Goal: Obtain resource: Download file/media

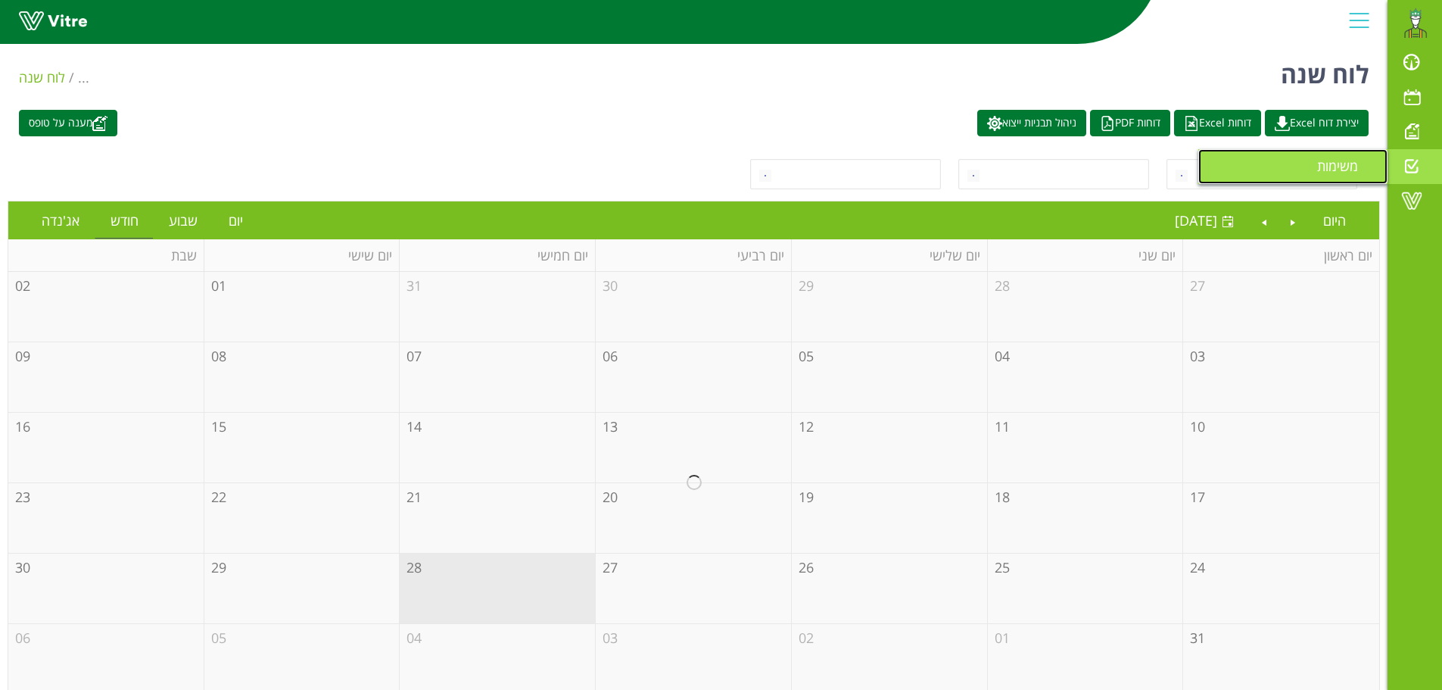
click at [1350, 167] on span "משימות" at bounding box center [1346, 166] width 59 height 18
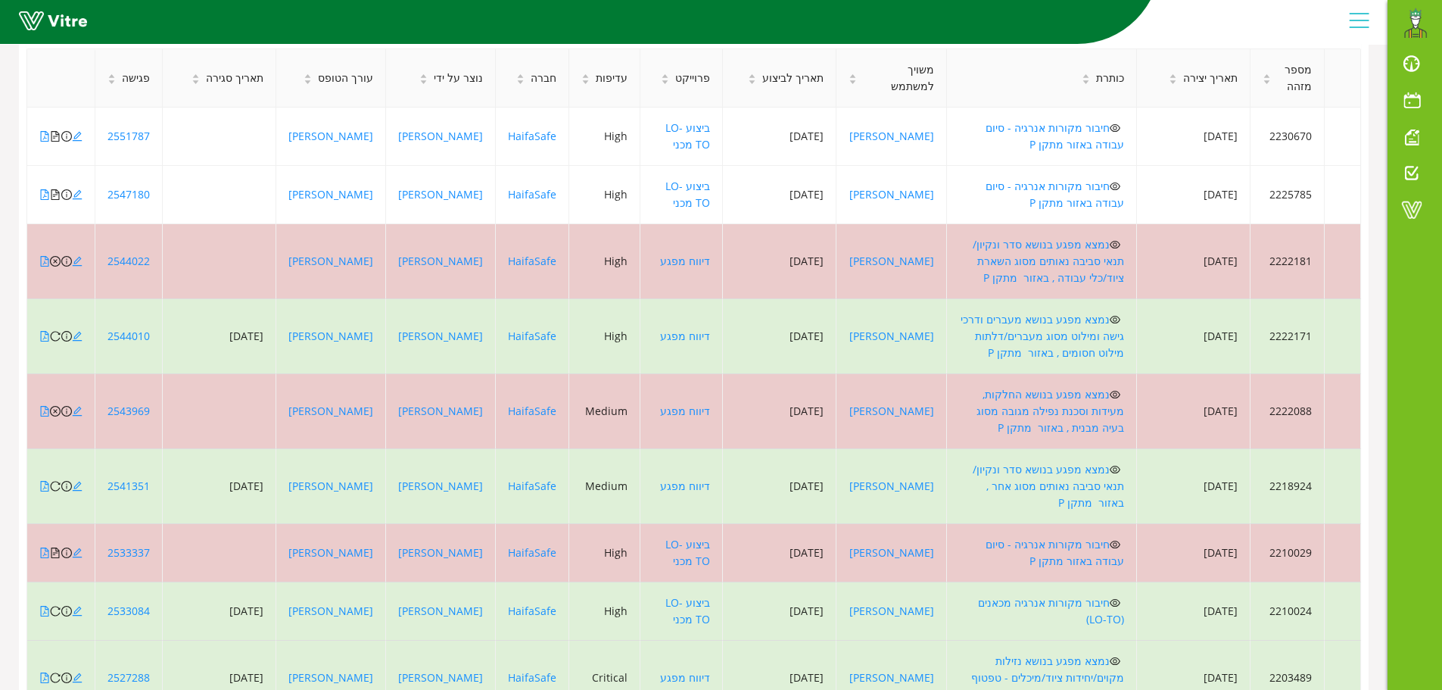
scroll to position [265, 0]
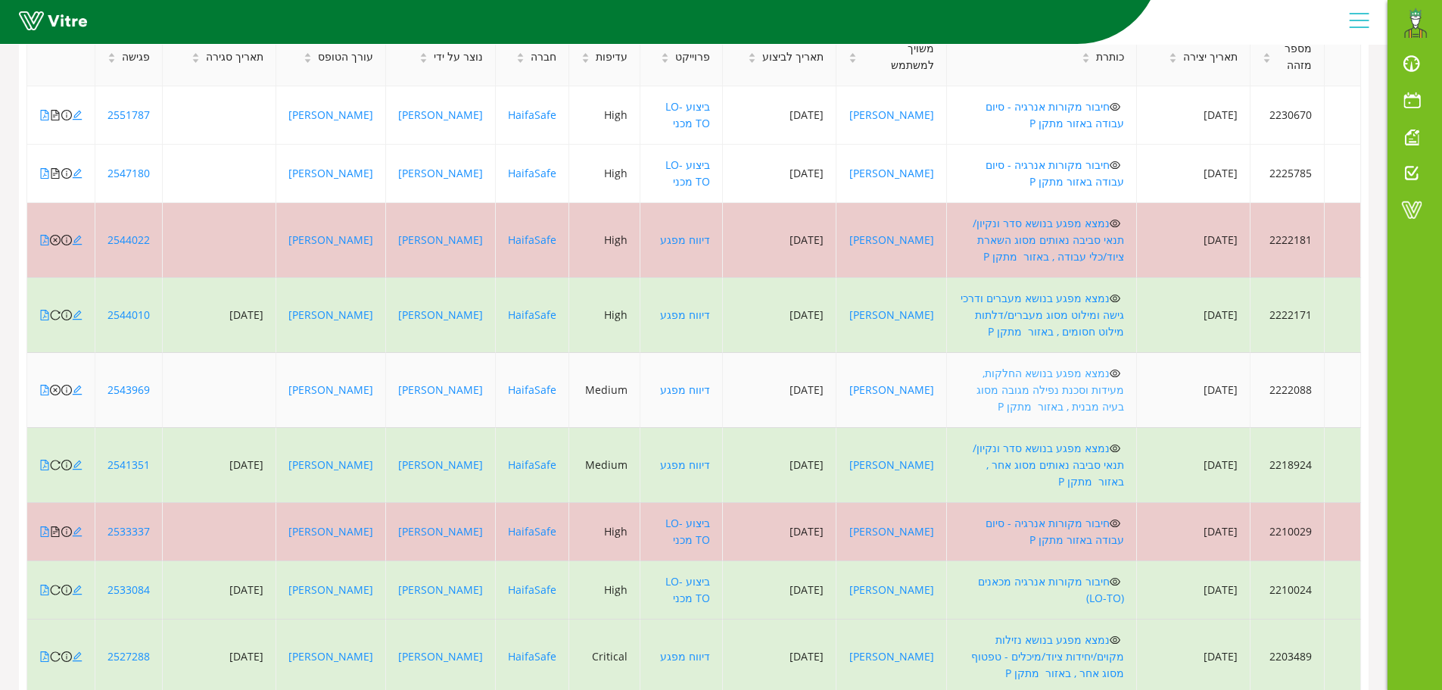
click at [1088, 366] on link "נמצא מפגע בנושא החלקות, מעידות וסכנת נפילה מגובה מסוג בעיה מבנית , באזור מתקן P" at bounding box center [1051, 390] width 148 height 48
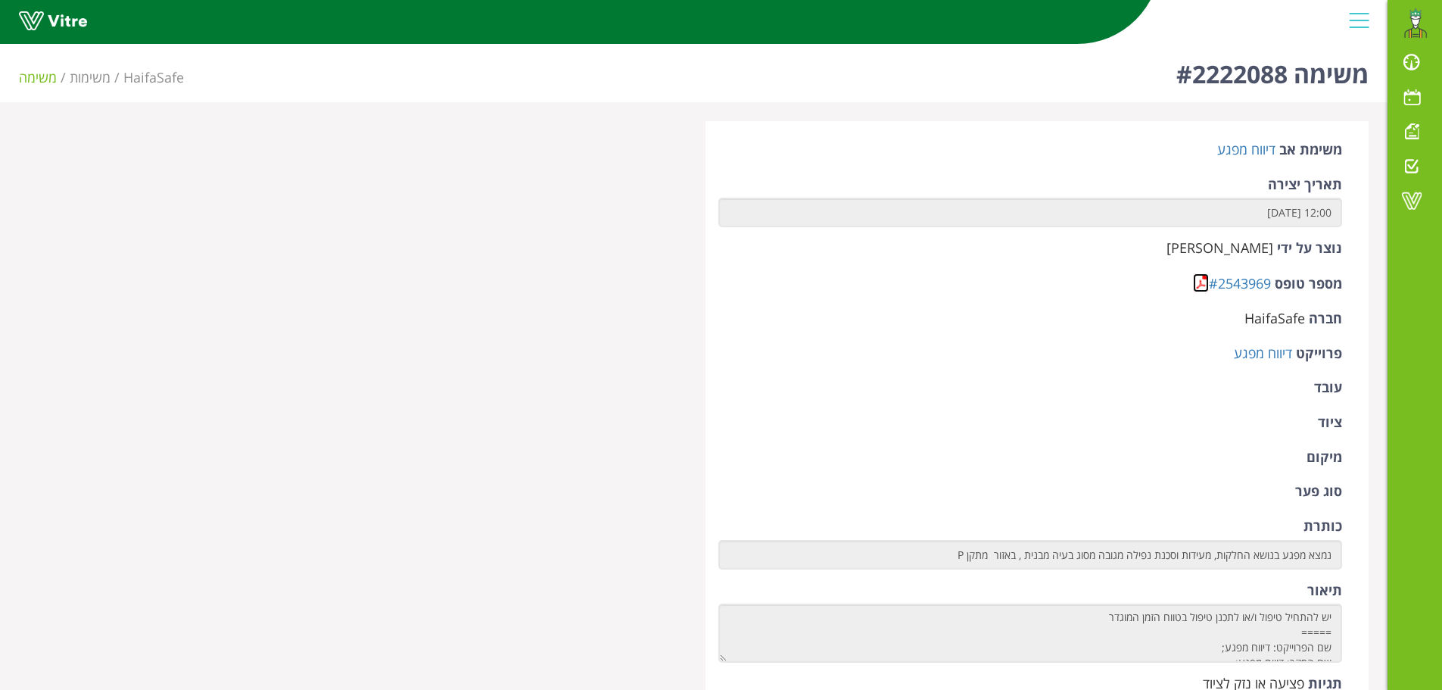
click at [1197, 284] on link at bounding box center [1201, 282] width 16 height 19
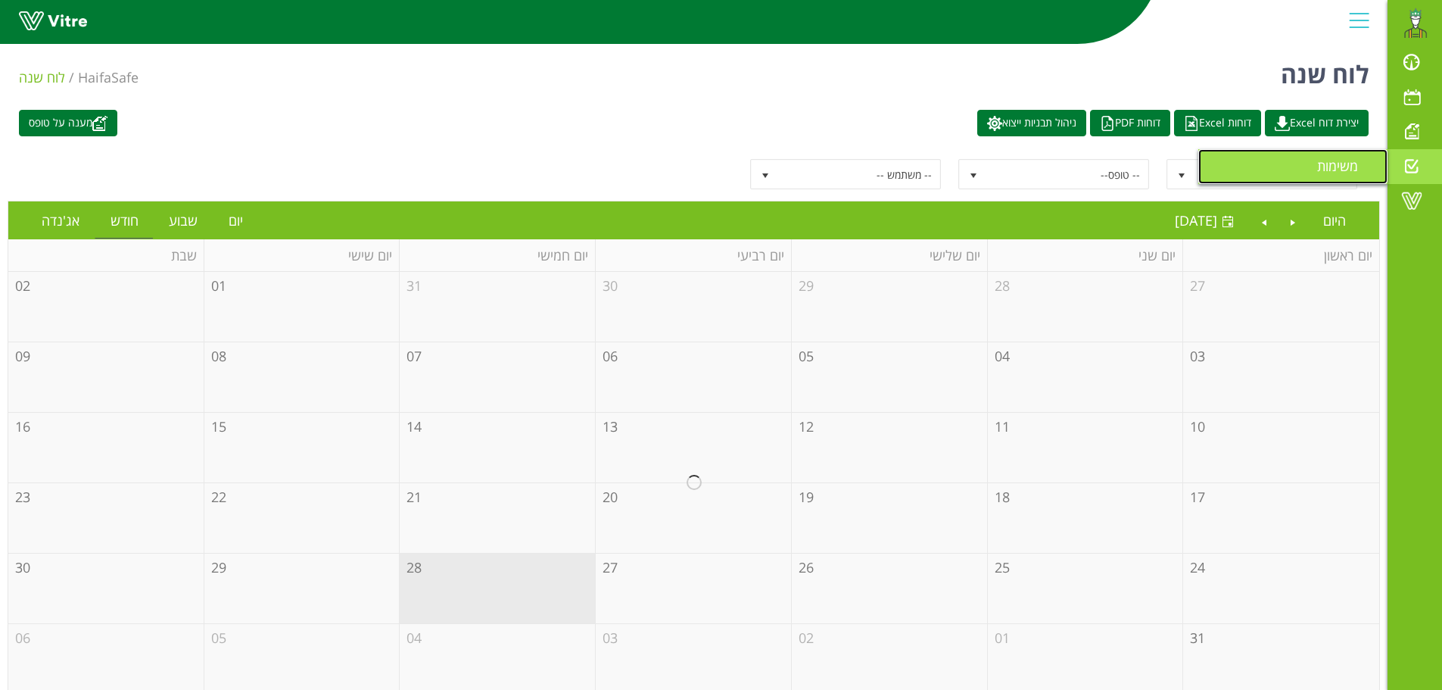
click at [1329, 162] on span "משימות" at bounding box center [1346, 166] width 59 height 18
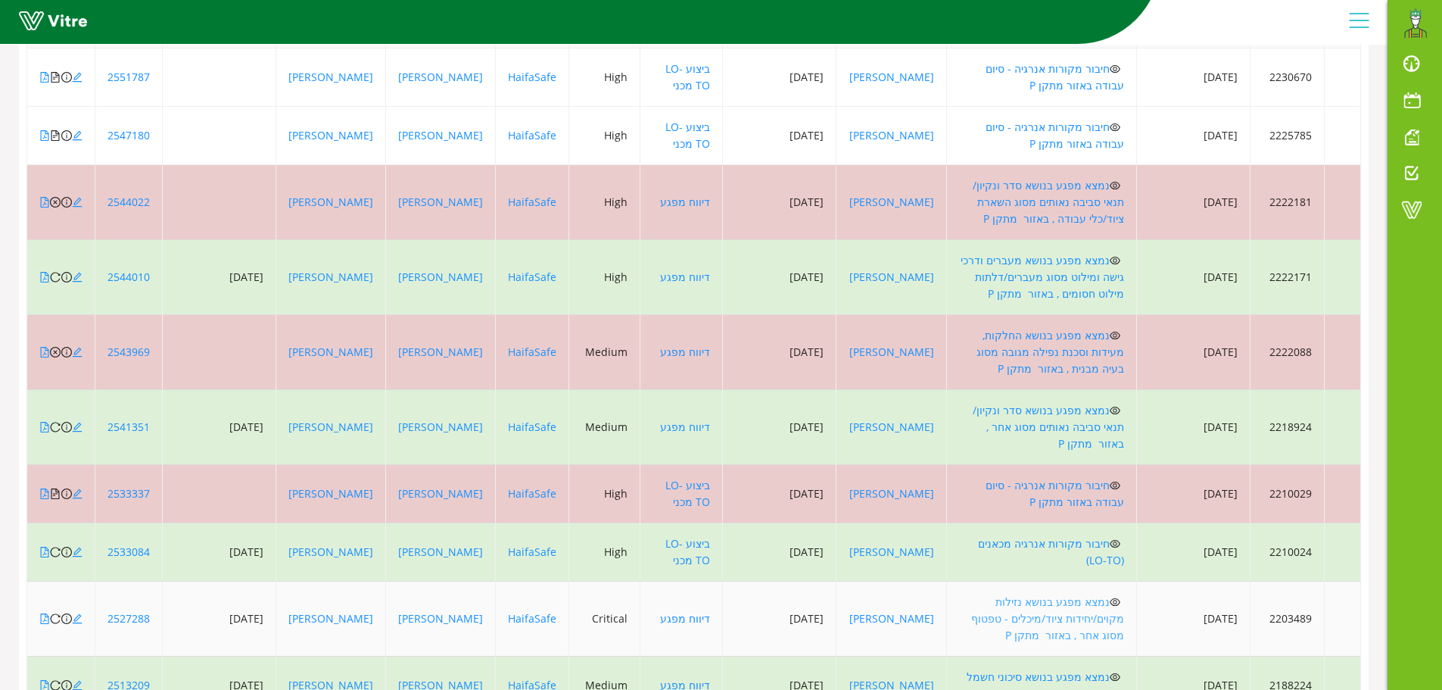
scroll to position [327, 0]
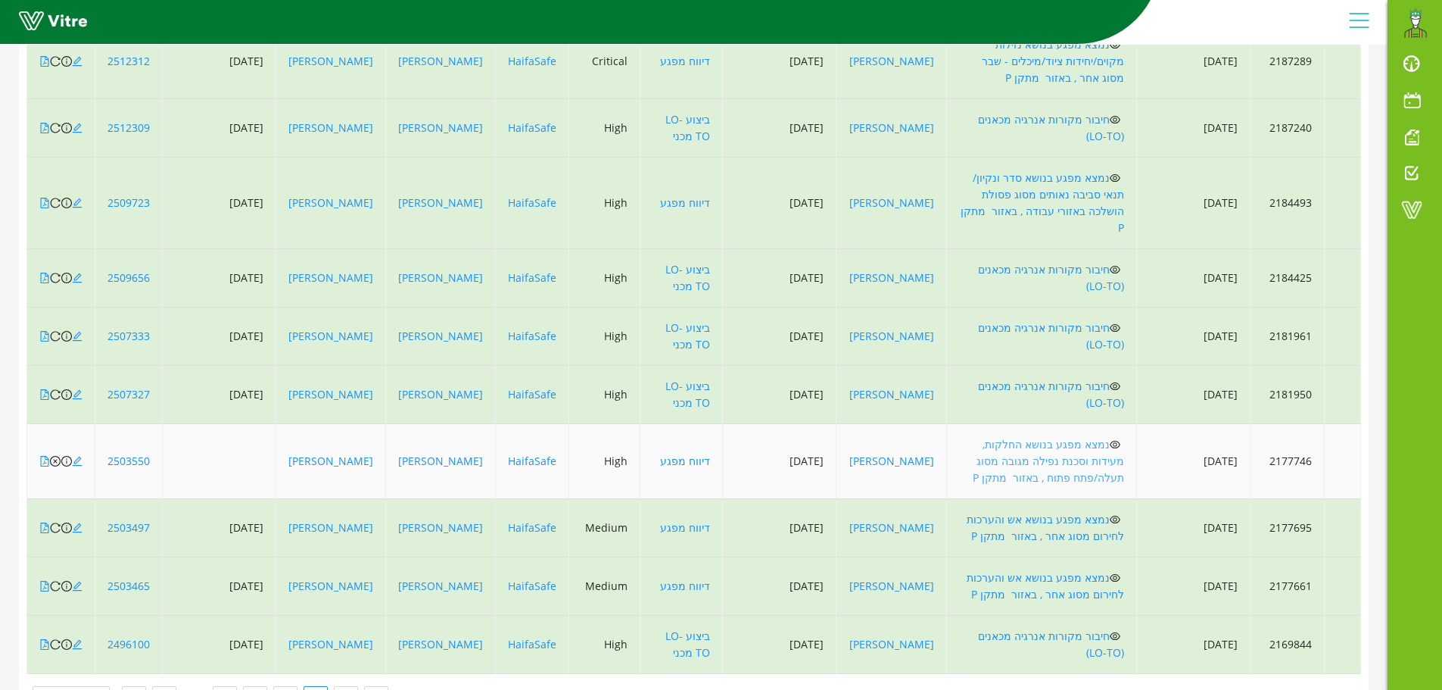
click at [1077, 437] on link "נמצא מפגע בנושא החלקות, מעידות וסכנת נפילה מגובה מסוג תעלה/פתח פתוח , באזור מתק…" at bounding box center [1048, 461] width 151 height 48
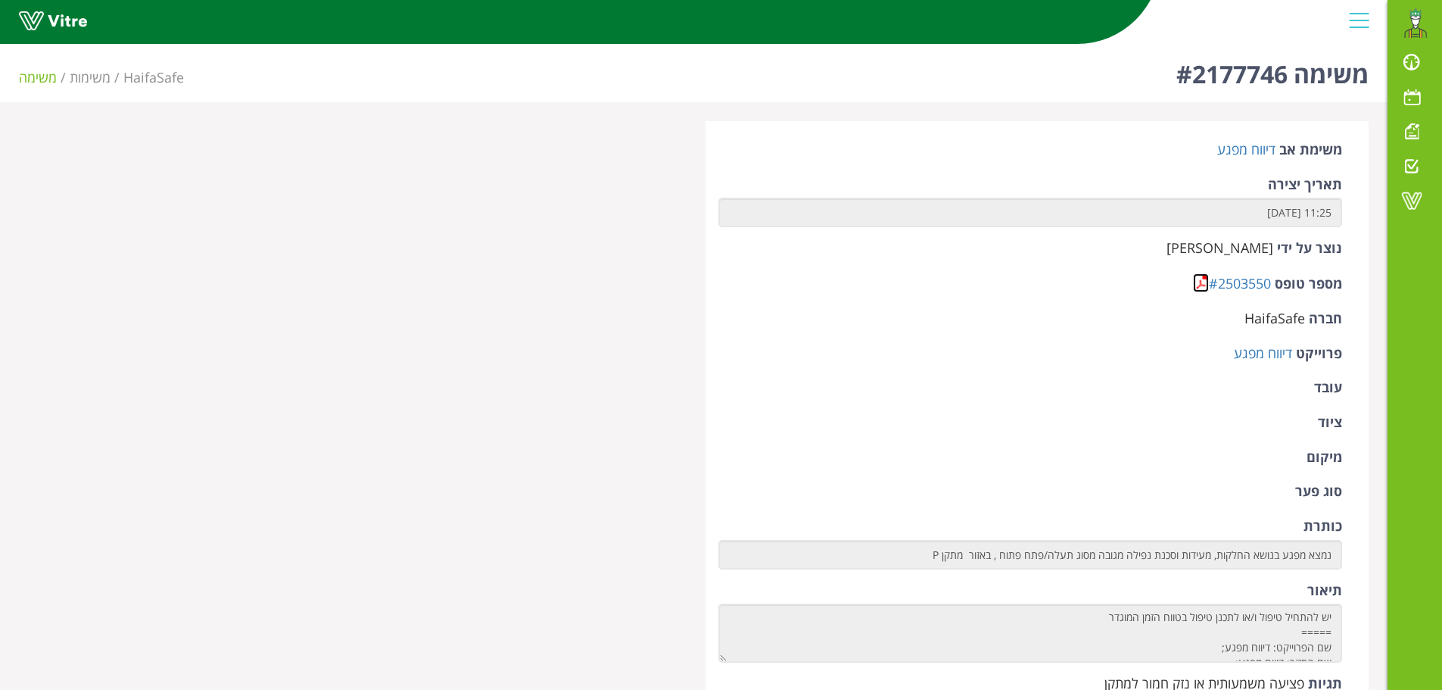
click at [1203, 285] on link at bounding box center [1201, 282] width 16 height 19
